Goal: Information Seeking & Learning: Learn about a topic

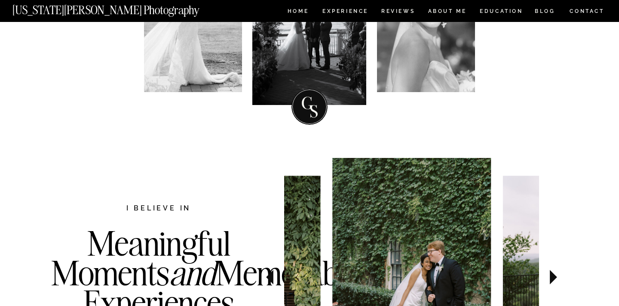
scroll to position [363, 0]
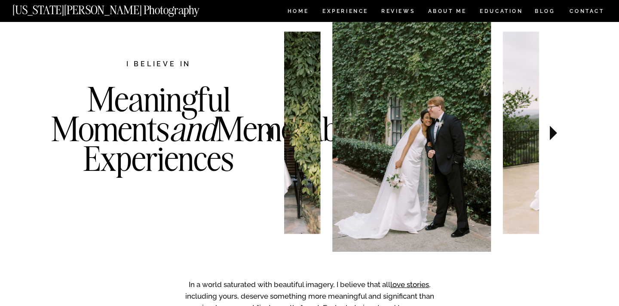
click at [551, 131] on icon at bounding box center [553, 133] width 7 height 15
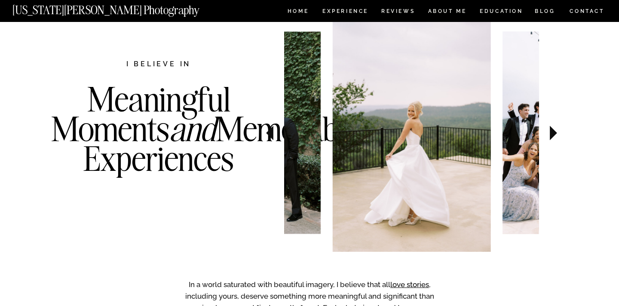
click at [551, 131] on icon at bounding box center [553, 133] width 7 height 15
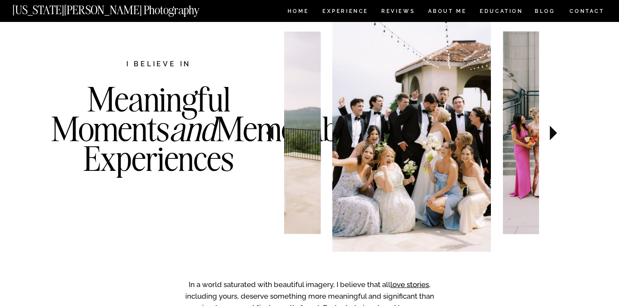
click at [551, 131] on icon at bounding box center [553, 133] width 7 height 15
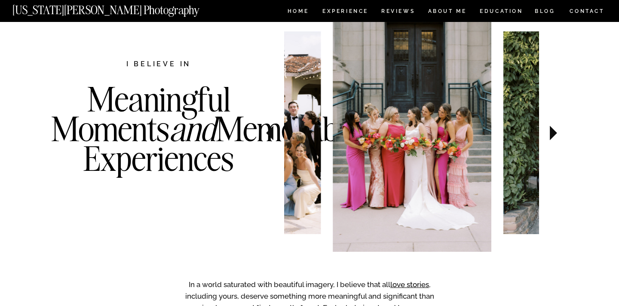
click at [551, 131] on icon at bounding box center [553, 133] width 7 height 15
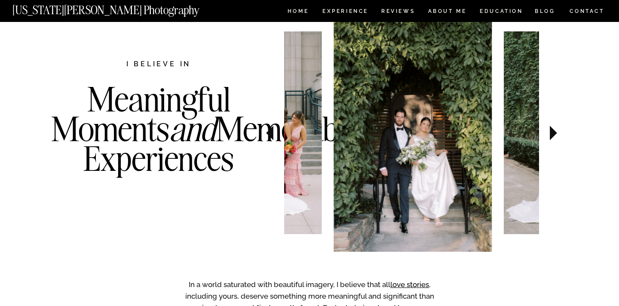
click at [551, 131] on icon at bounding box center [553, 133] width 7 height 15
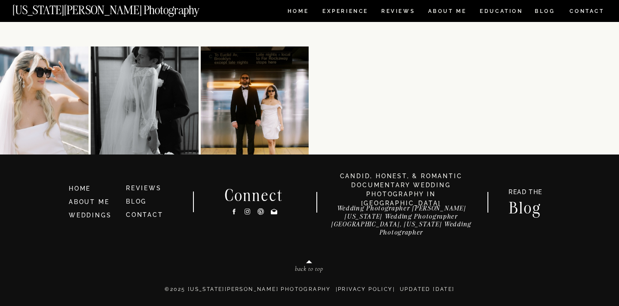
scroll to position [4611, 0]
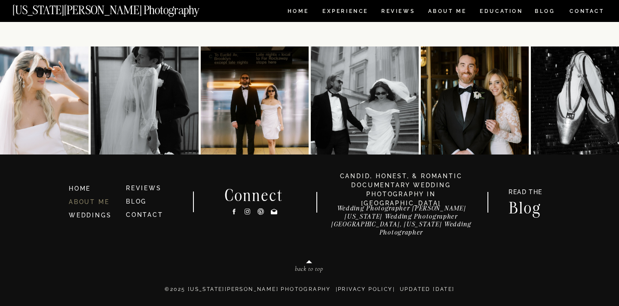
click at [99, 200] on link "ABOUT ME" at bounding box center [89, 201] width 40 height 7
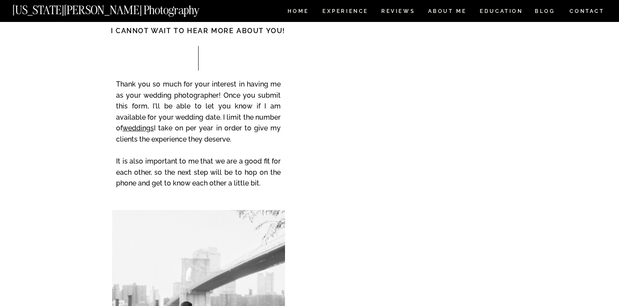
scroll to position [1432, 0]
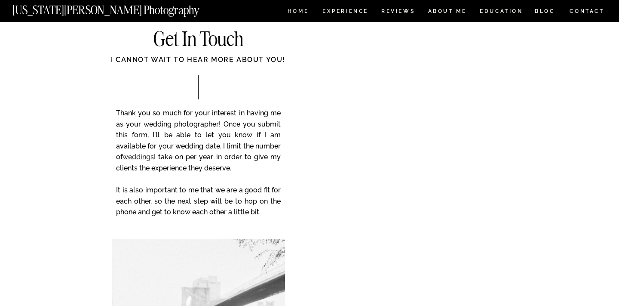
click at [143, 158] on link "weddings" at bounding box center [138, 157] width 31 height 8
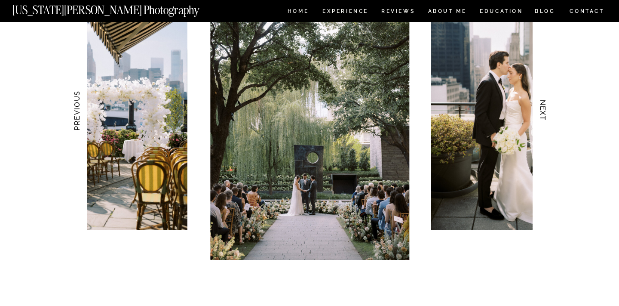
scroll to position [883, 0]
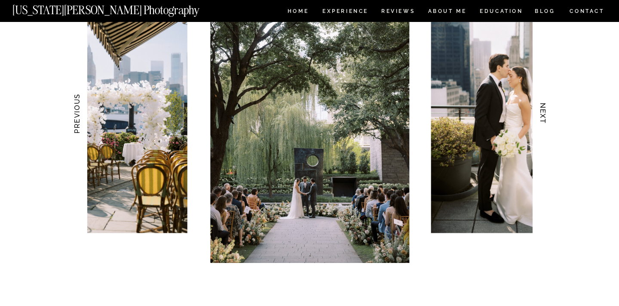
click at [545, 115] on h3 "NEXT" at bounding box center [543, 113] width 9 height 54
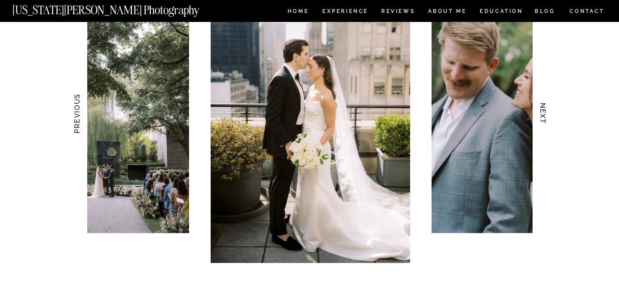
click at [545, 115] on h3 "NEXT" at bounding box center [543, 113] width 9 height 54
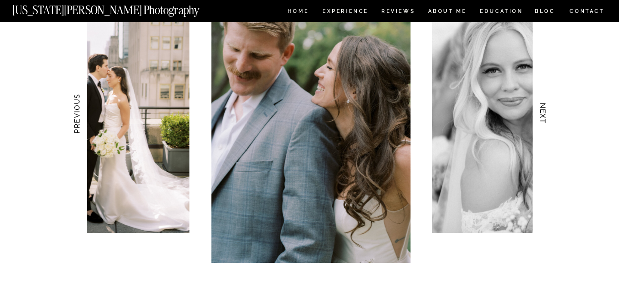
click at [545, 115] on h3 "NEXT" at bounding box center [543, 113] width 9 height 54
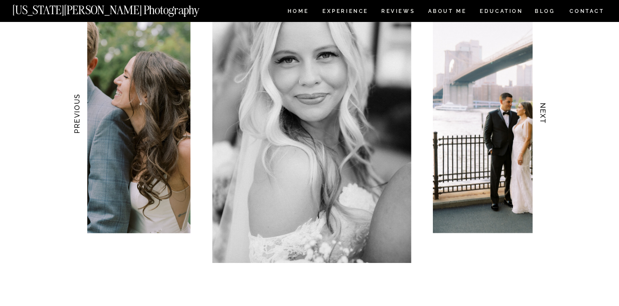
click at [545, 115] on h3 "NEXT" at bounding box center [543, 113] width 9 height 54
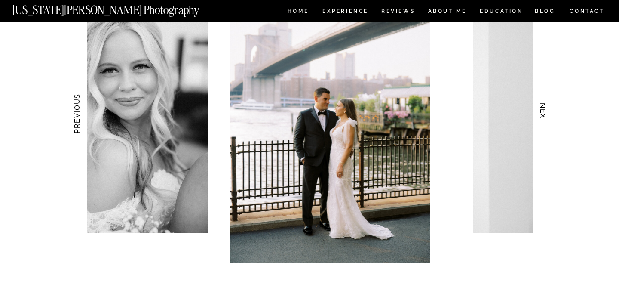
click at [545, 115] on h3 "NEXT" at bounding box center [543, 113] width 9 height 54
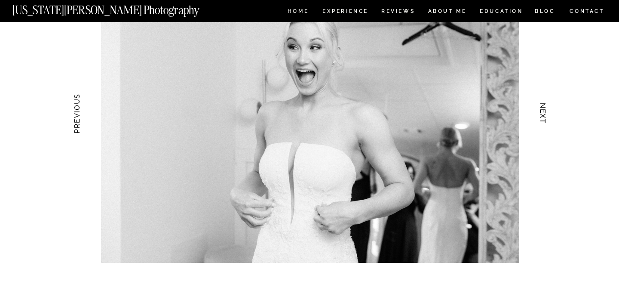
click at [545, 115] on h3 "NEXT" at bounding box center [543, 113] width 9 height 54
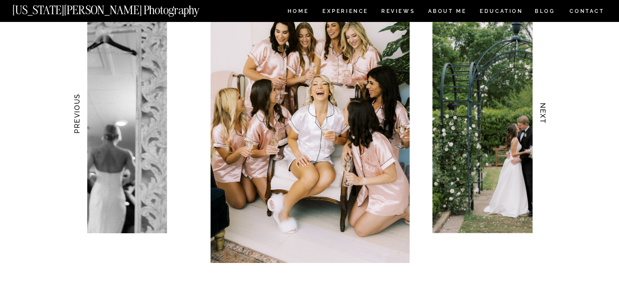
click at [545, 115] on h3 "NEXT" at bounding box center [543, 113] width 9 height 54
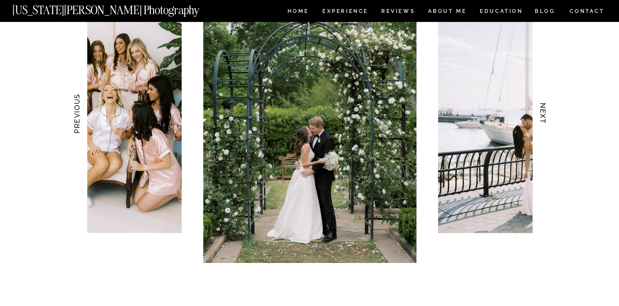
click at [545, 115] on h3 "NEXT" at bounding box center [543, 113] width 9 height 54
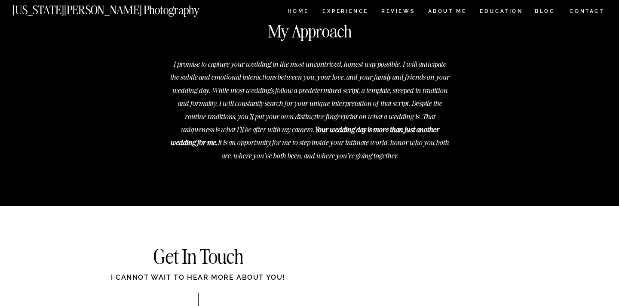
scroll to position [3211, 0]
